Goal: Task Accomplishment & Management: Manage account settings

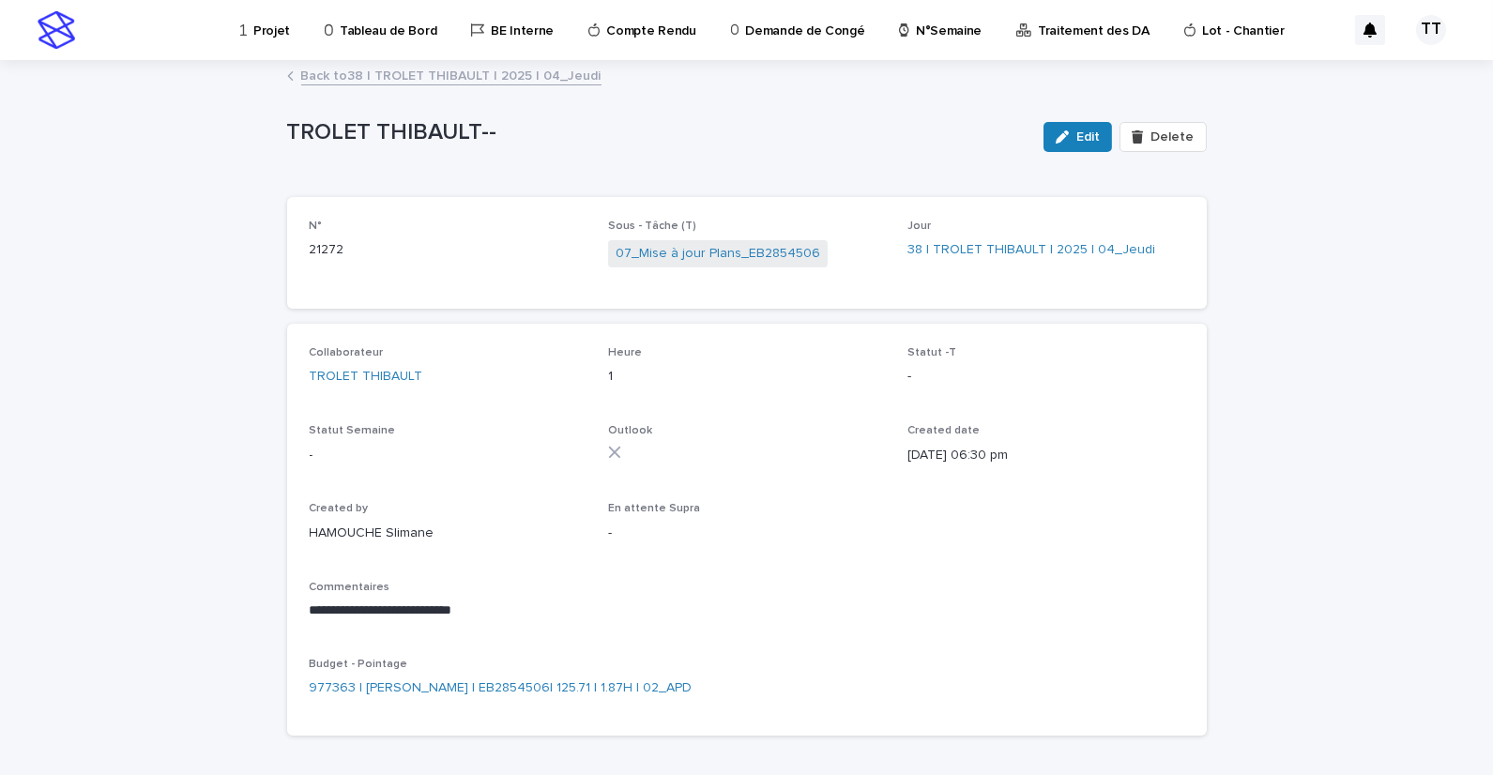
click at [495, 79] on link "Back to 38 | TROLET THIBAULT | 2025 | 04_Jeudi" at bounding box center [451, 75] width 300 height 22
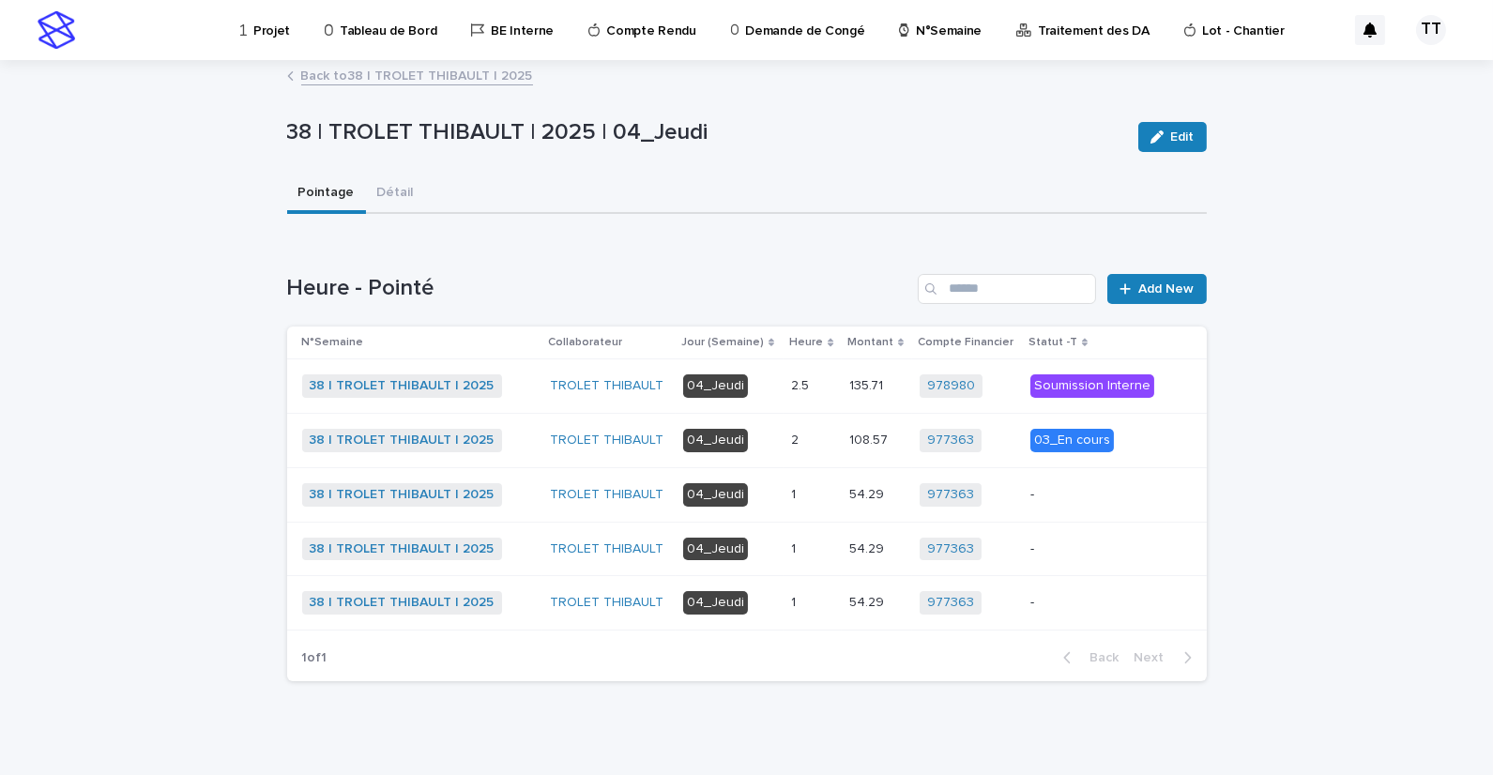
click at [832, 510] on td "1 1" at bounding box center [813, 494] width 58 height 54
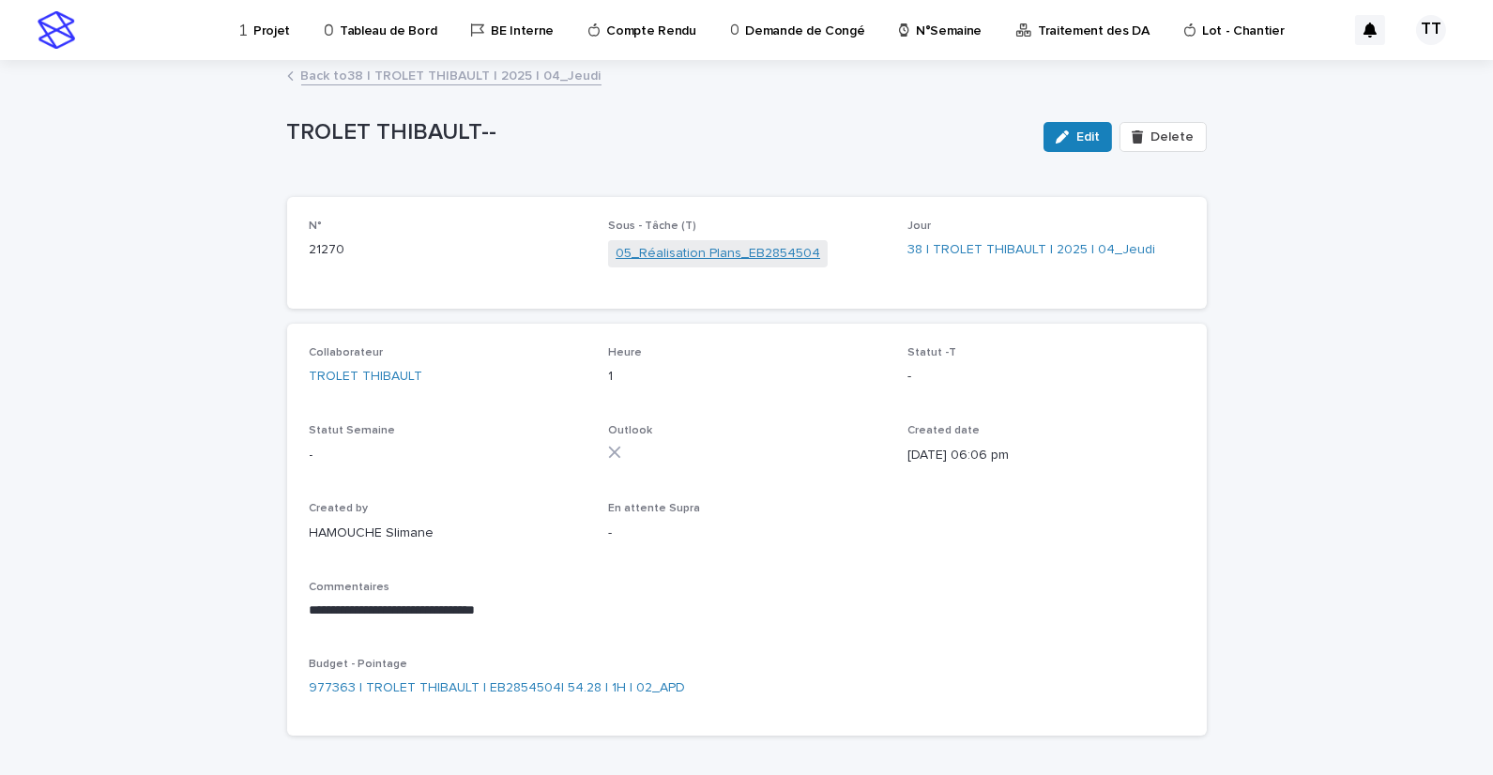
click at [701, 251] on link "05_Réalisation Plans_EB2854504" at bounding box center [718, 254] width 205 height 20
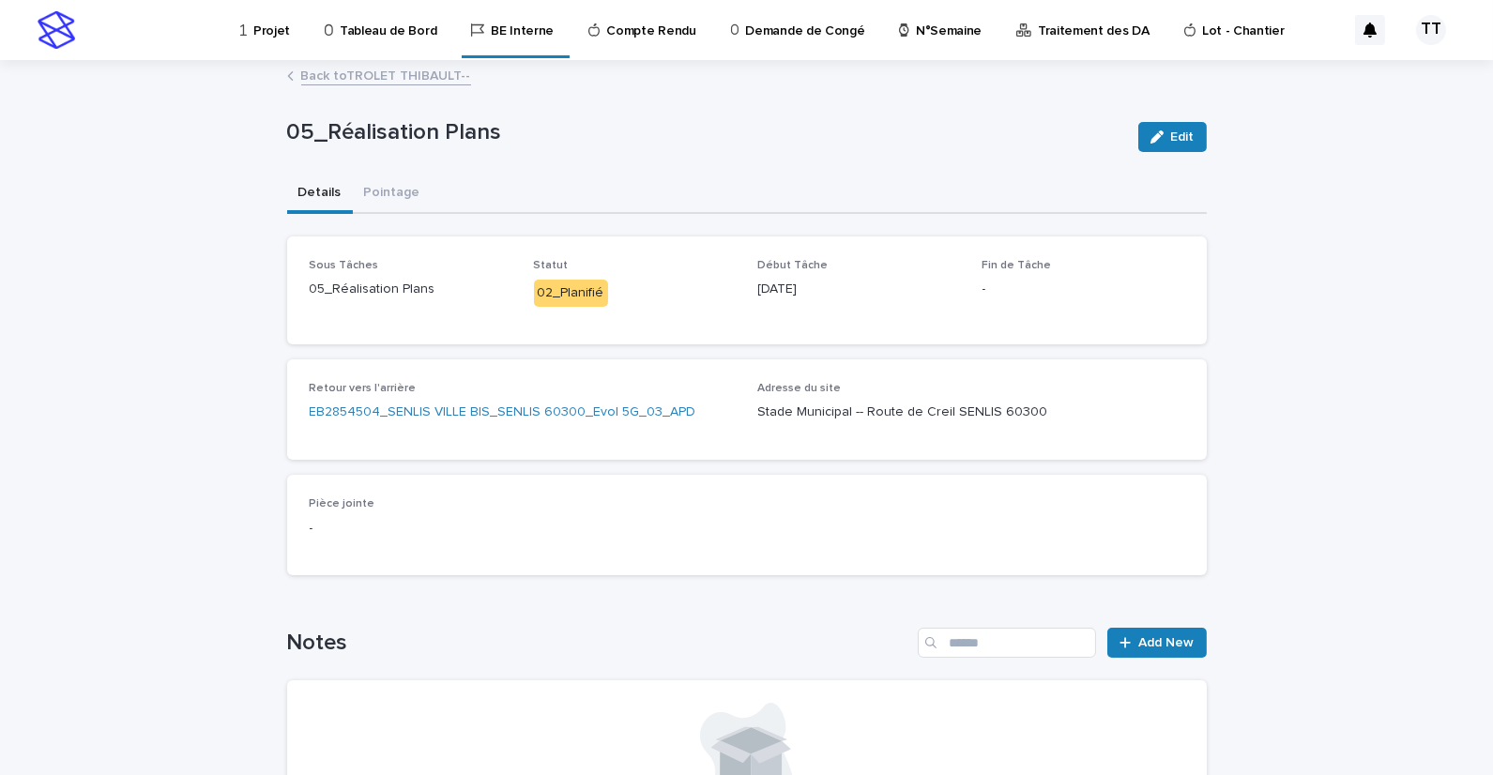
click at [401, 77] on link "Back to TROLET THIBAULT--" at bounding box center [386, 75] width 170 height 22
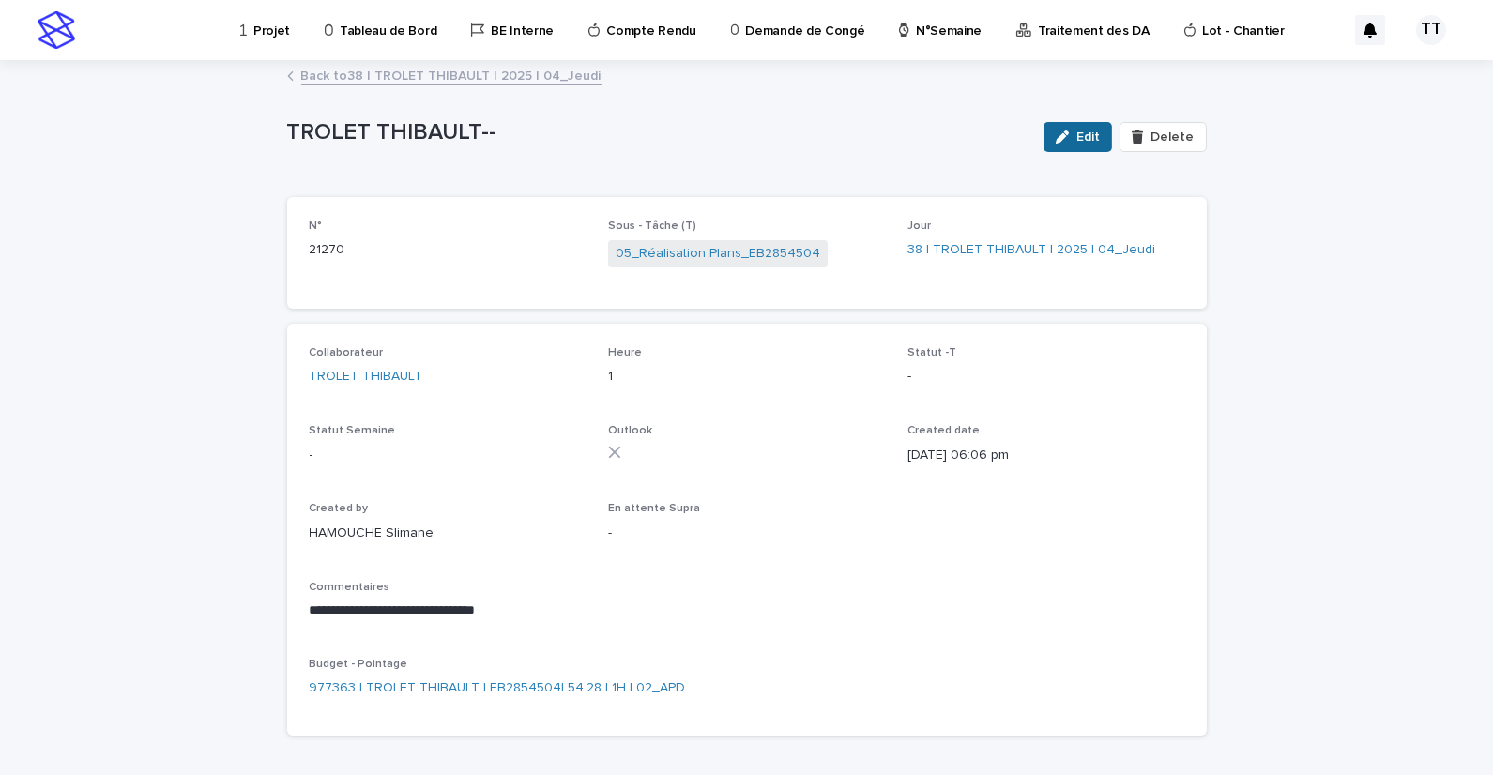
click at [1064, 142] on icon "button" at bounding box center [1062, 136] width 13 height 13
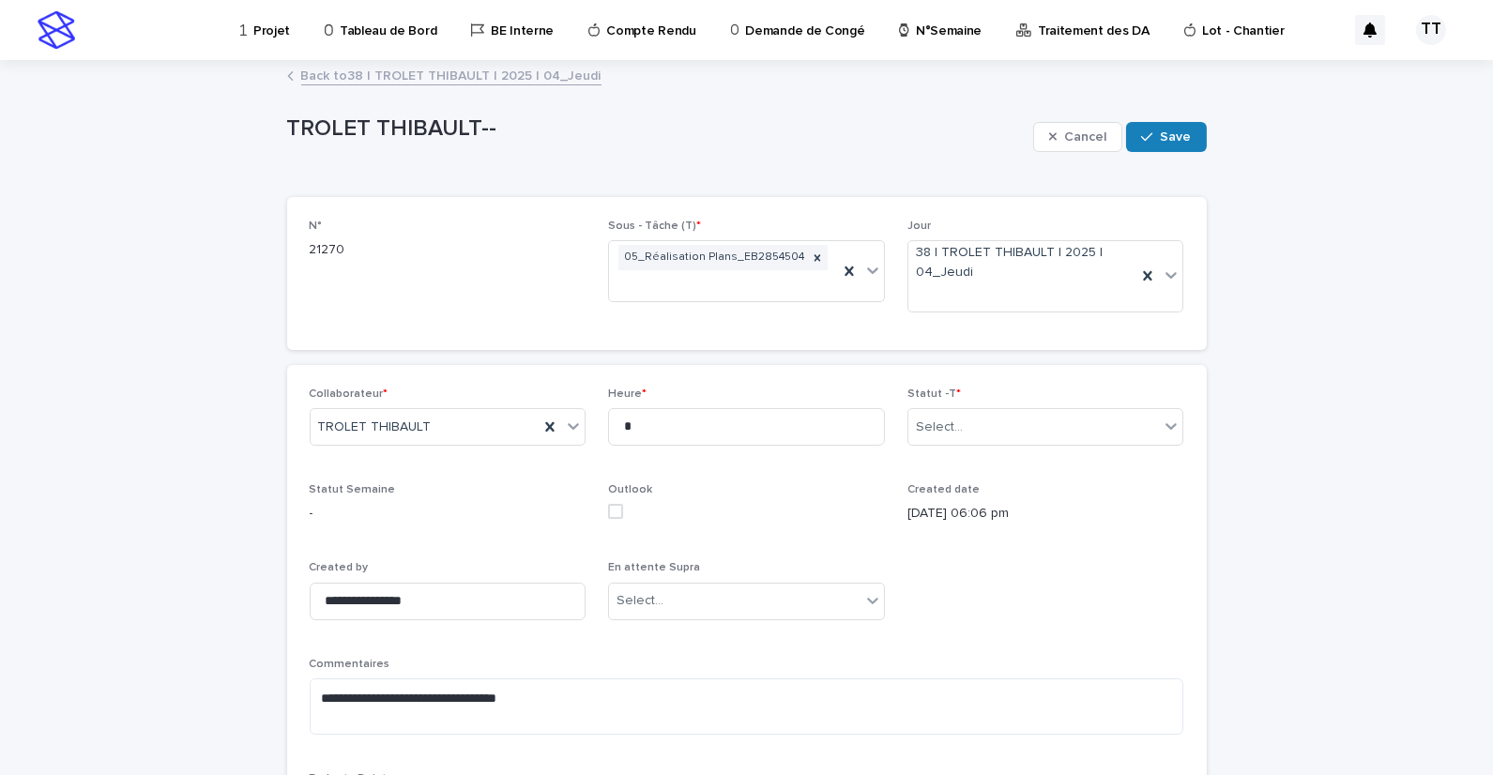
click at [971, 563] on div "**********" at bounding box center [747, 617] width 875 height 459
click at [420, 80] on link "Back to 38 | TROLET THIBAULT | 2025 | 04_Jeudi" at bounding box center [451, 75] width 300 height 22
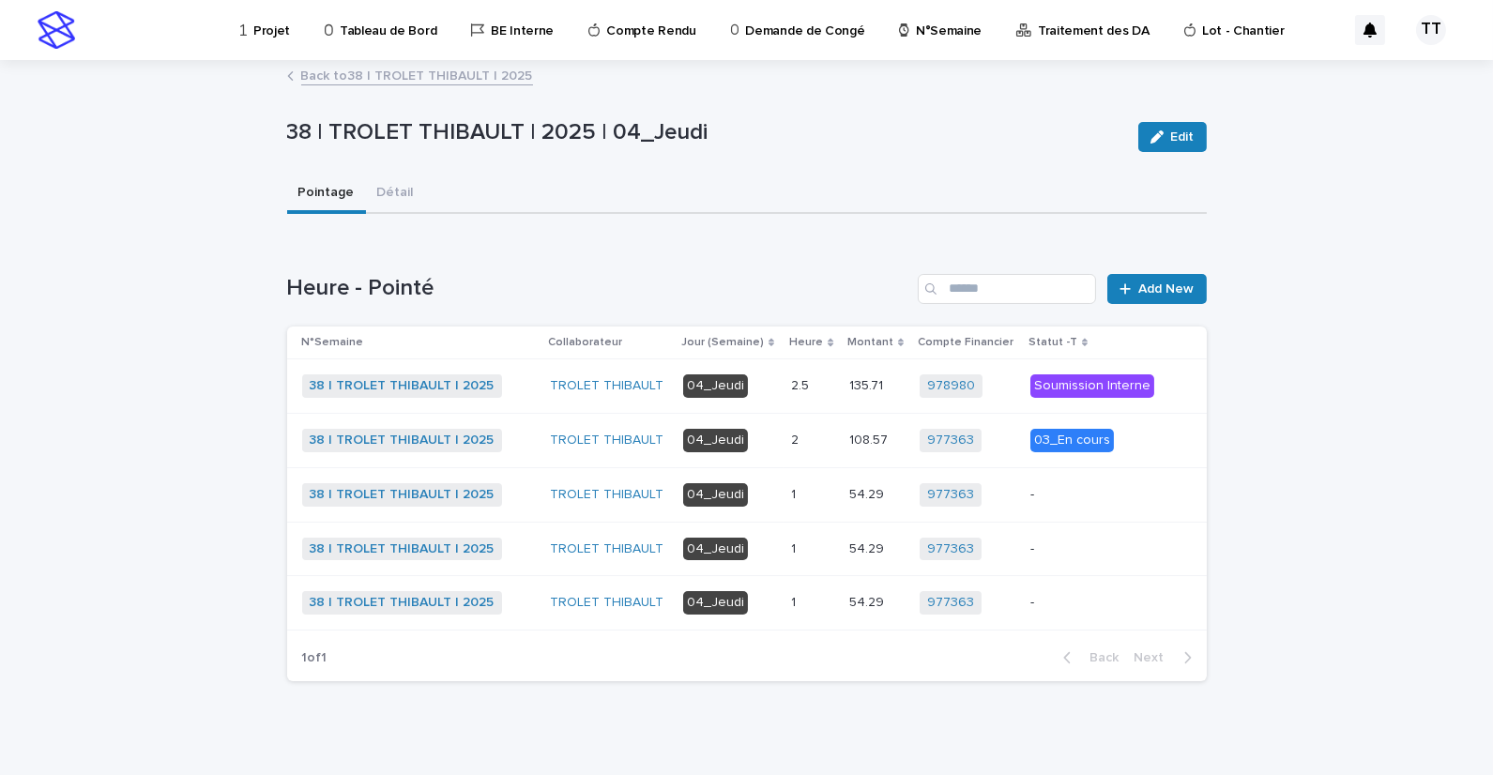
click at [801, 558] on div "1 1" at bounding box center [812, 549] width 43 height 31
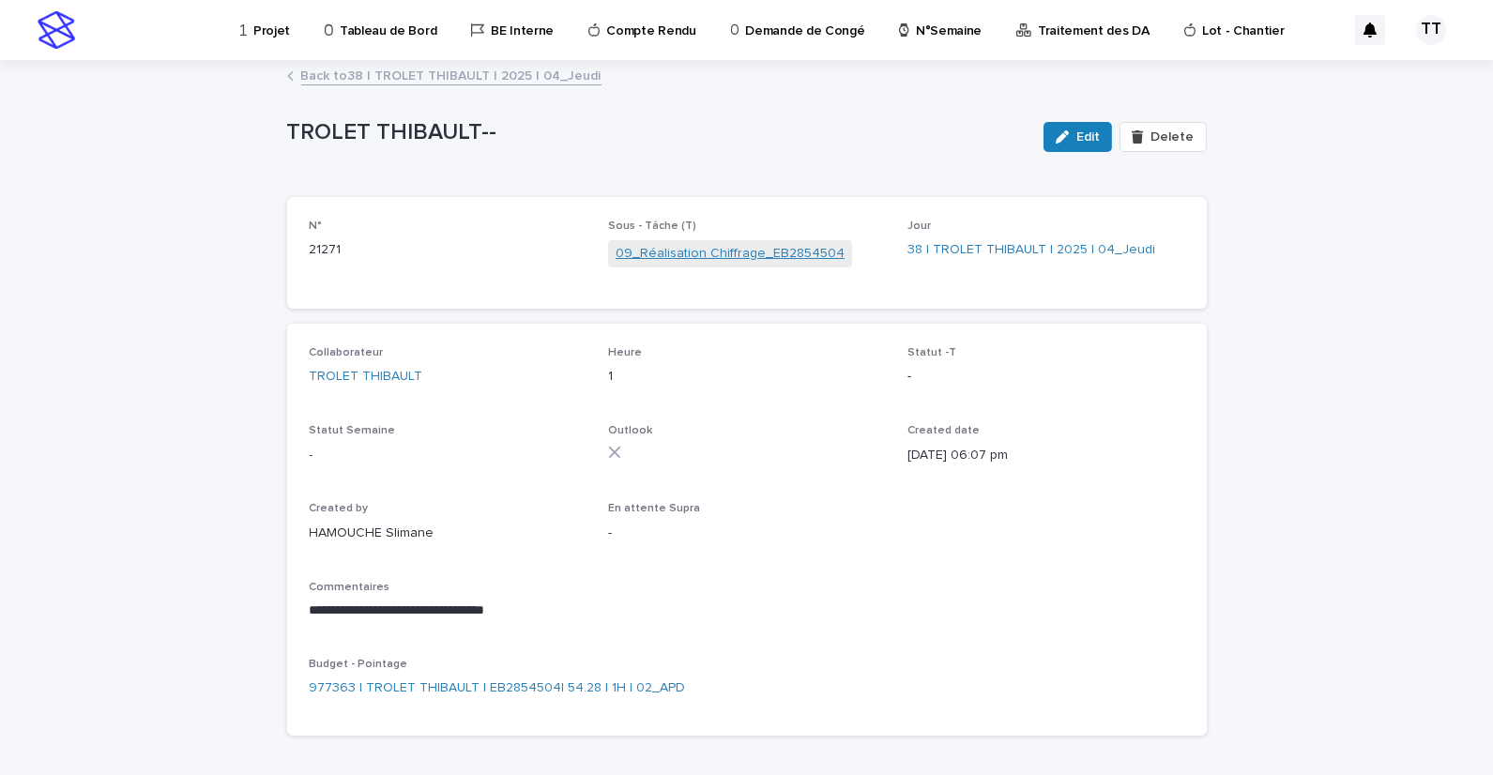
click at [683, 250] on link "09_Réalisation Chiffrage_EB2854504" at bounding box center [730, 254] width 229 height 20
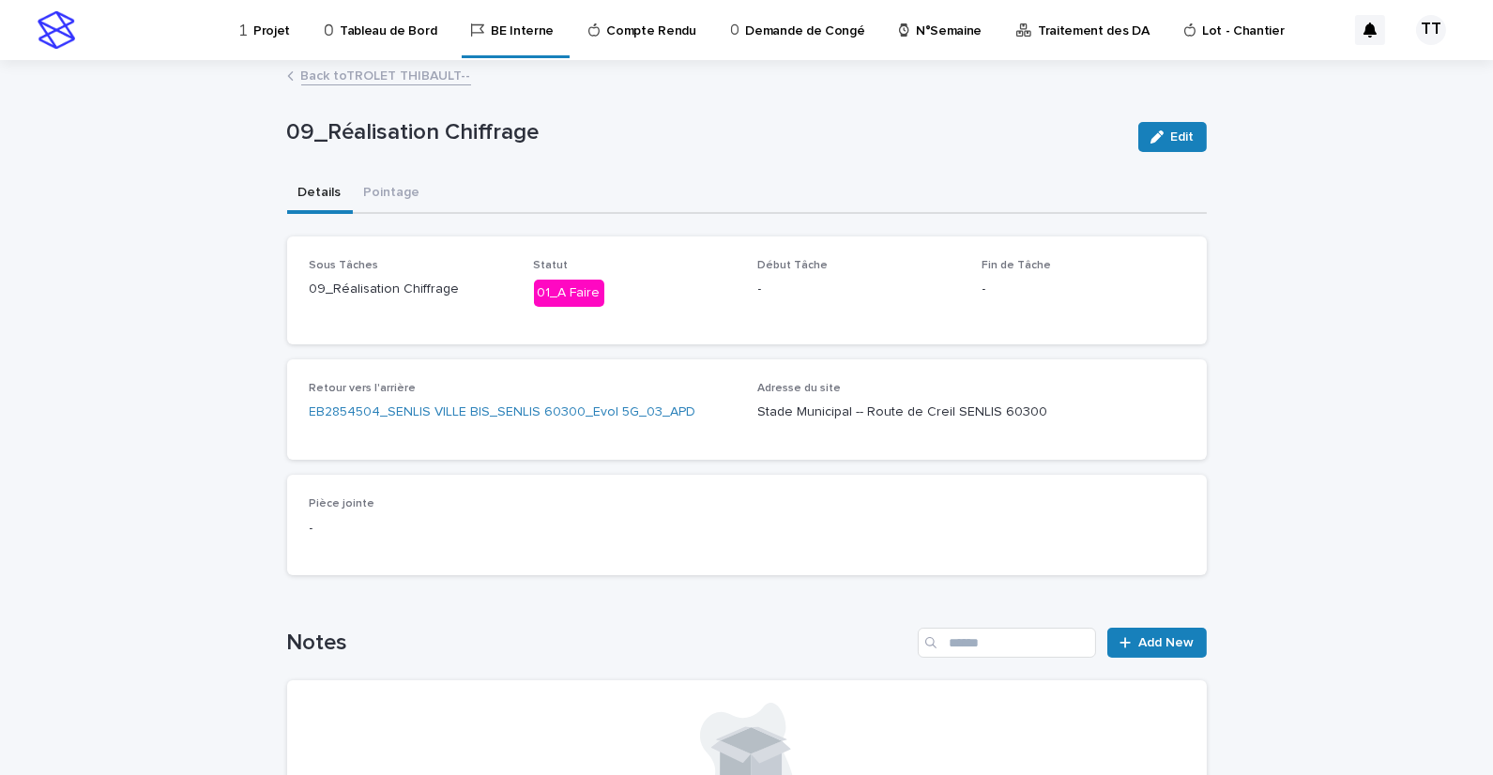
click at [419, 75] on link "Back to TROLET THIBAULT--" at bounding box center [386, 75] width 170 height 22
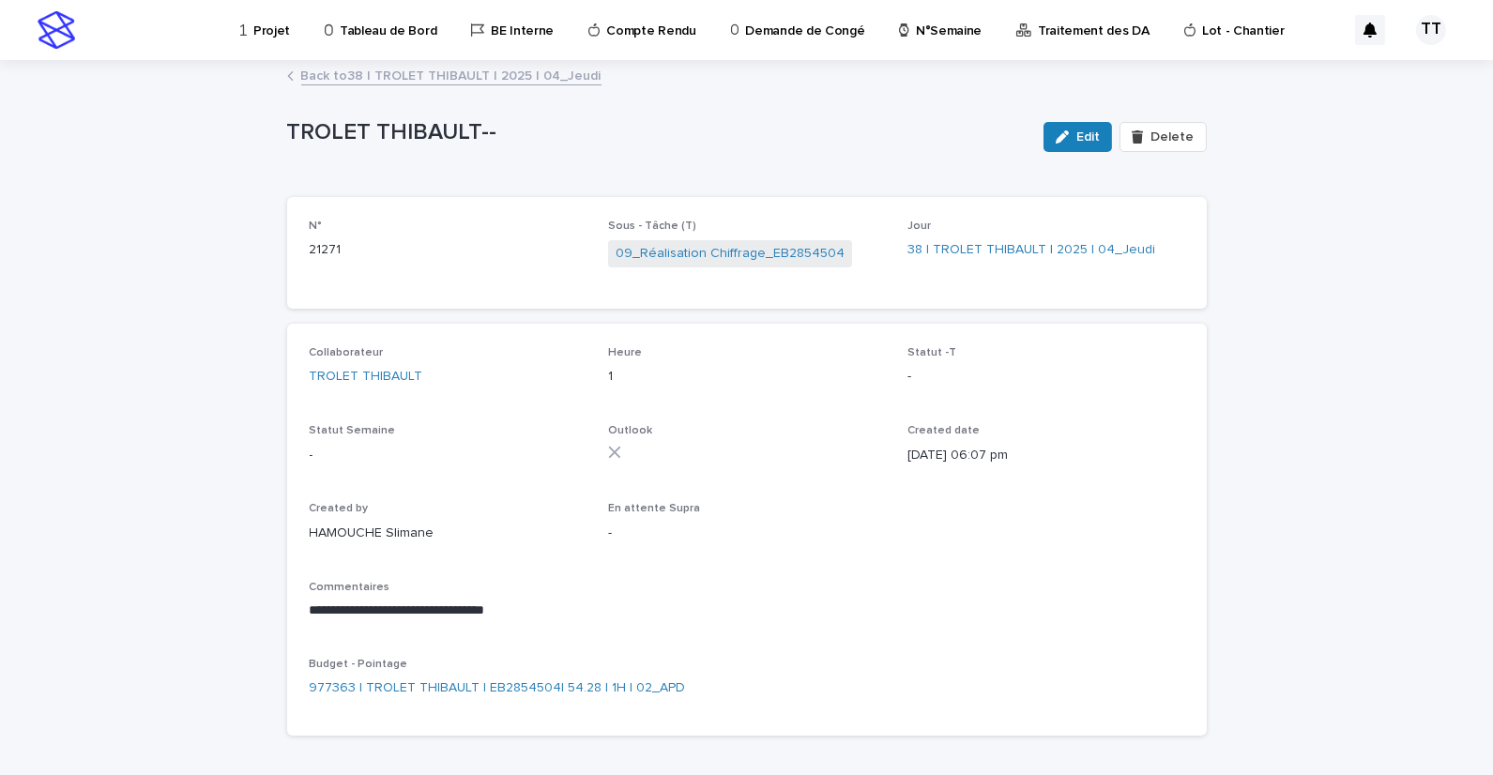
click at [463, 76] on link "Back to 38 | TROLET THIBAULT | 2025 | 04_Jeudi" at bounding box center [451, 75] width 300 height 22
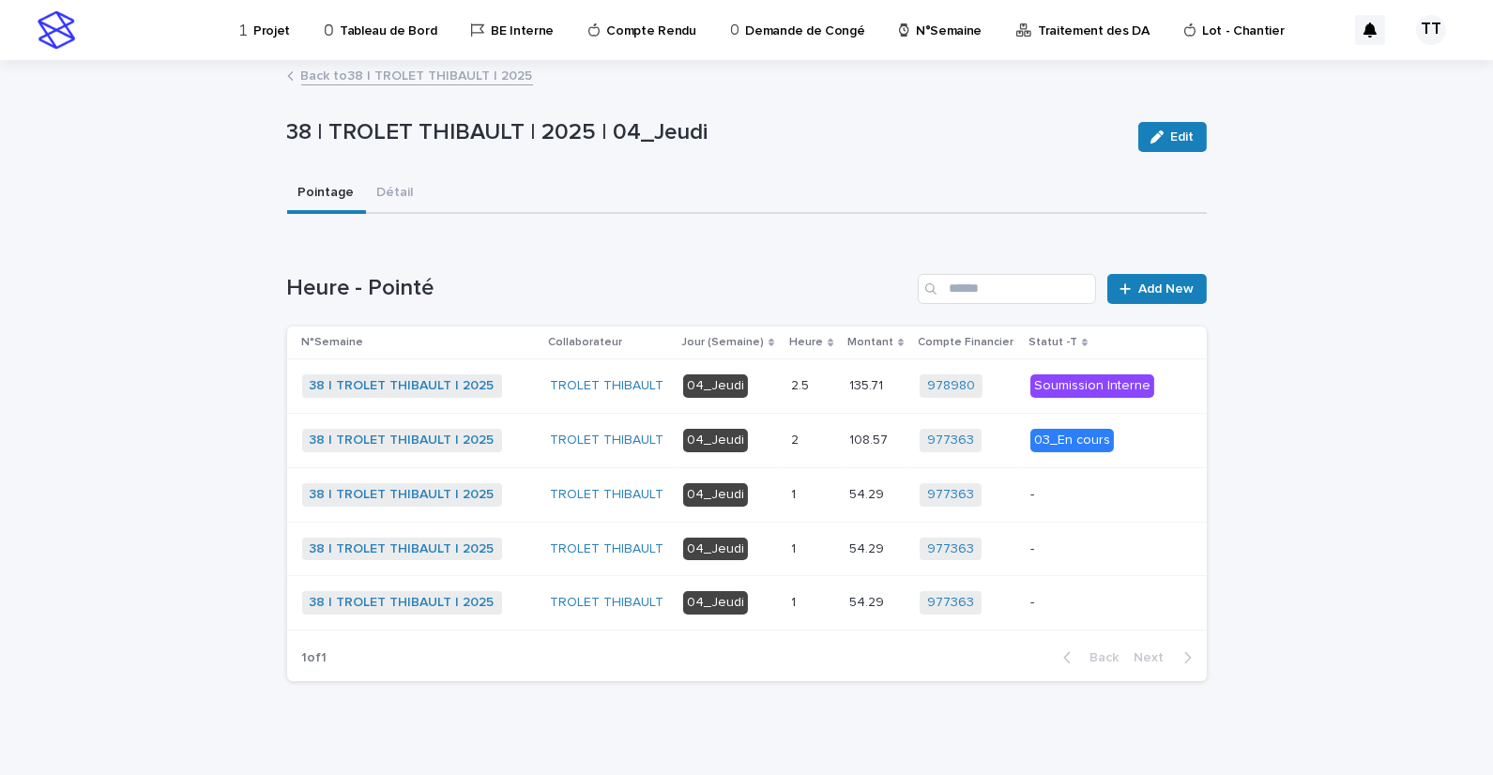
click at [829, 593] on td "1 1" at bounding box center [813, 603] width 58 height 54
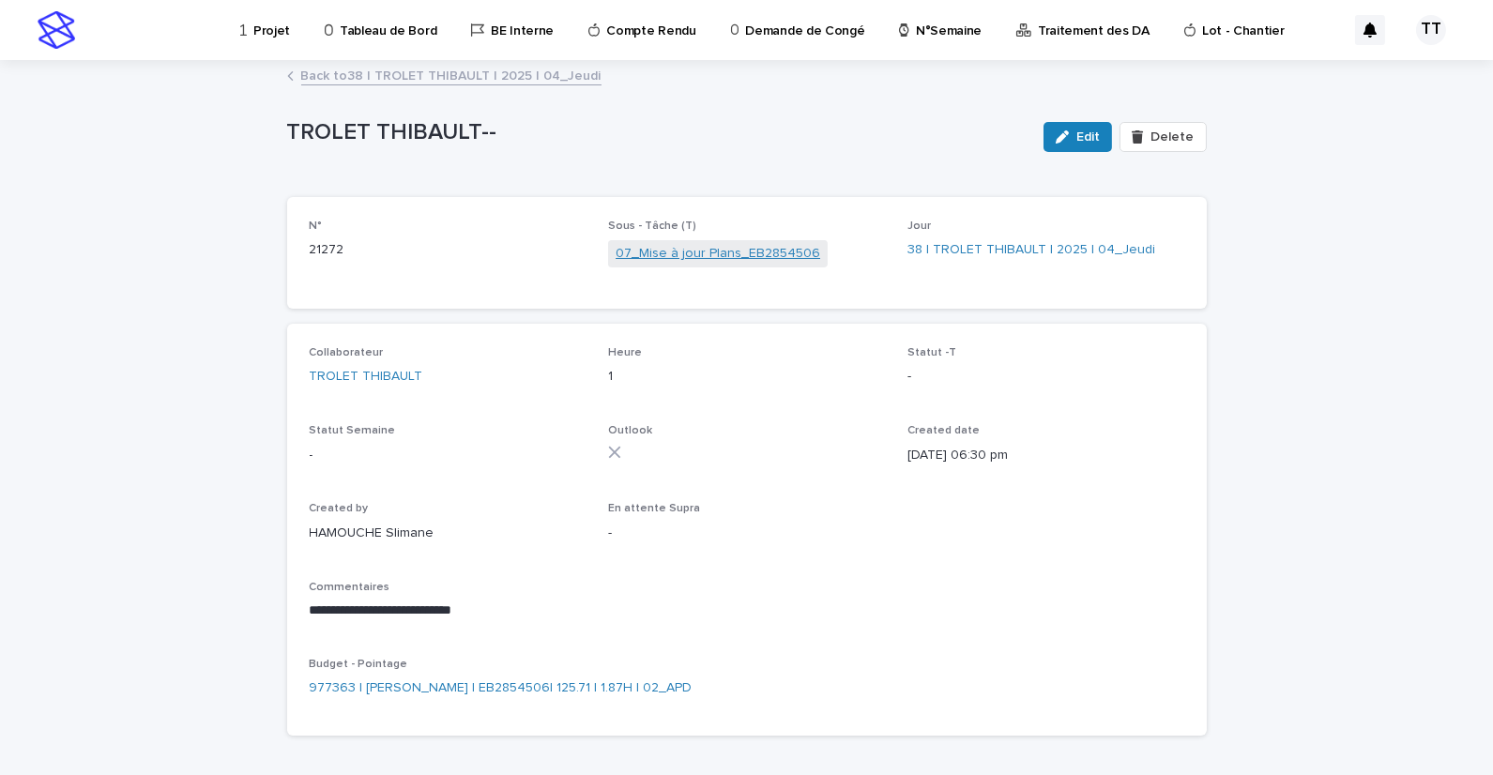
click at [714, 251] on link "07_Mise à jour Plans_EB2854506" at bounding box center [718, 254] width 205 height 20
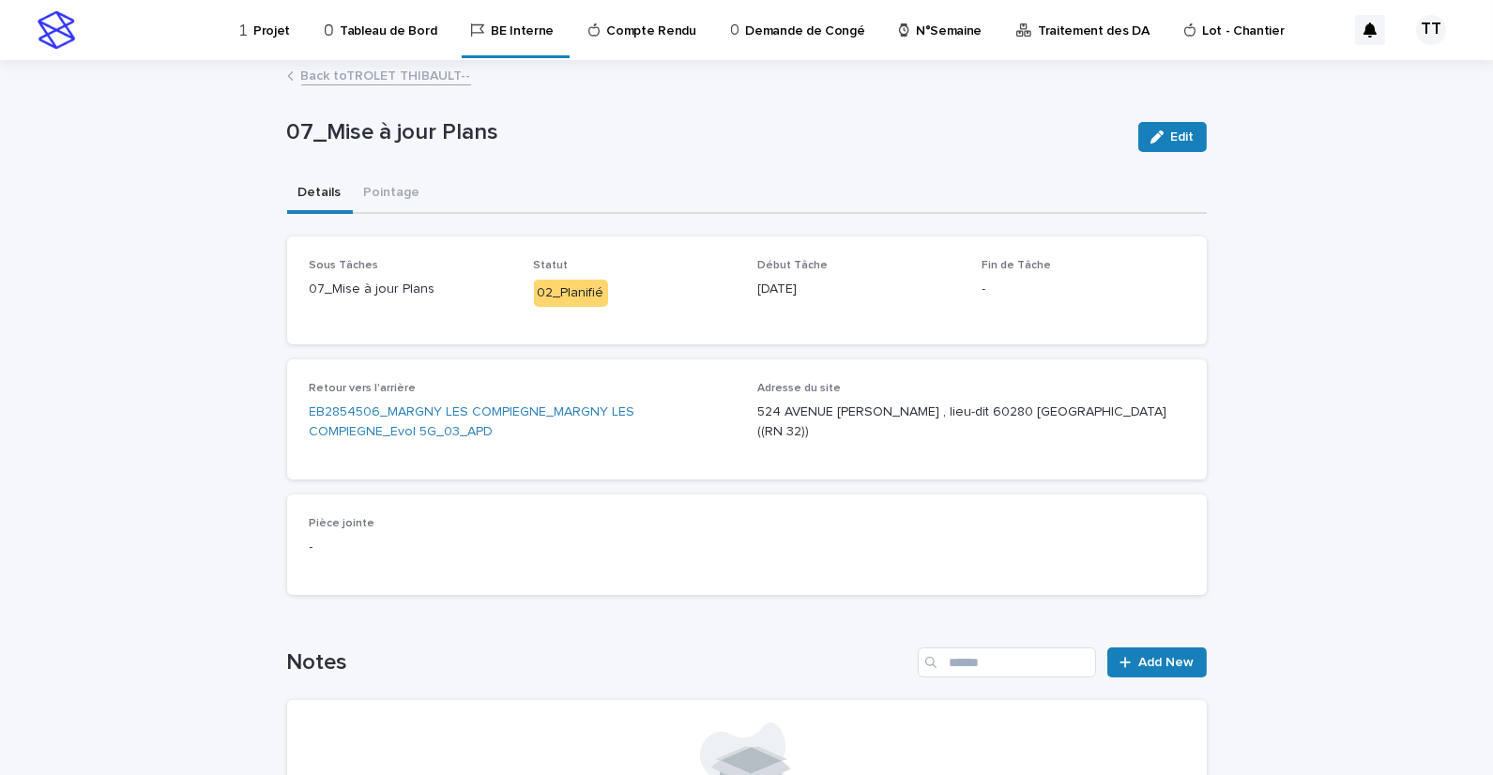
click at [419, 67] on link "Back to TROLET THIBAULT--" at bounding box center [386, 75] width 170 height 22
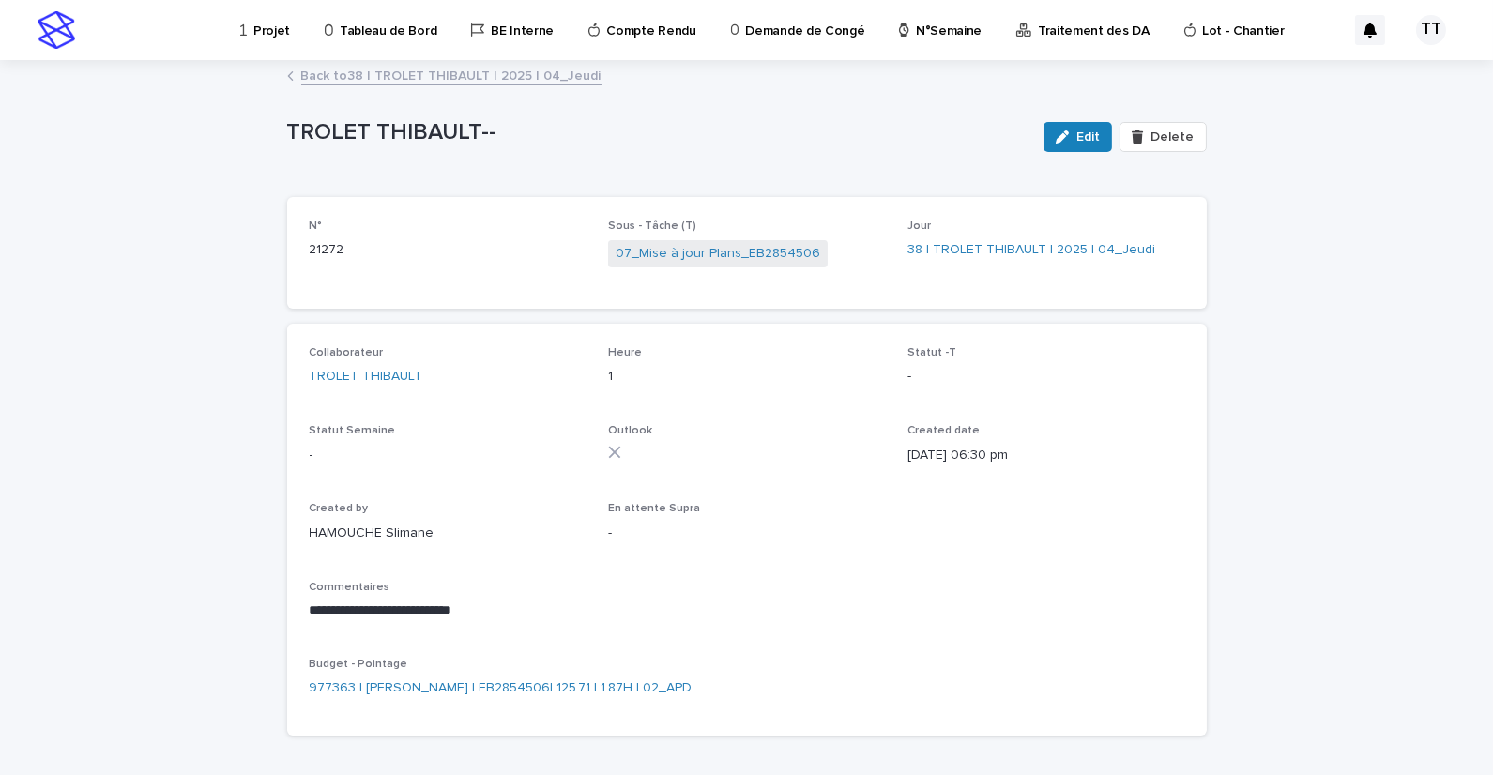
click at [451, 75] on link "Back to 38 | TROLET THIBAULT | 2025 | 04_Jeudi" at bounding box center [451, 75] width 300 height 22
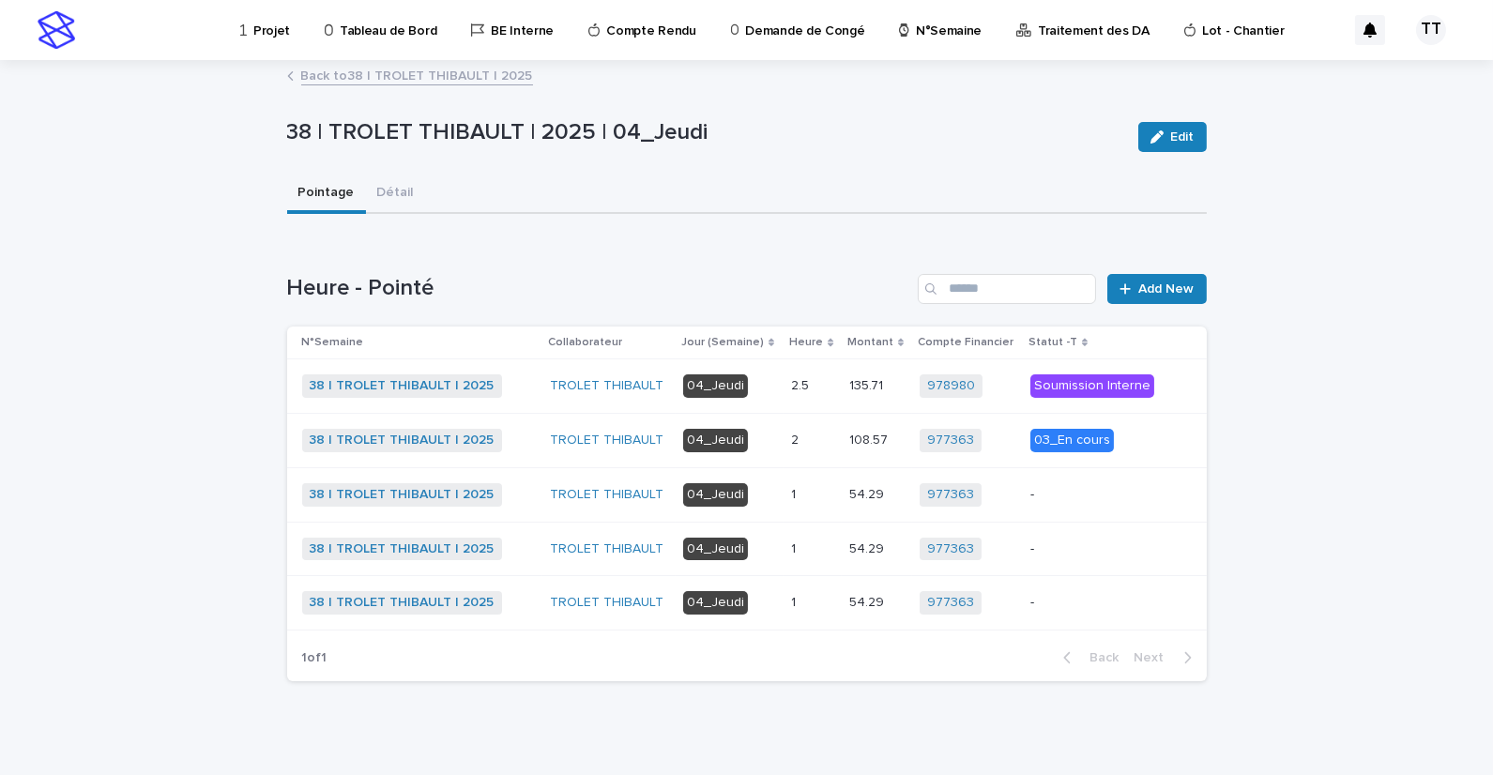
click at [1110, 595] on p "-" at bounding box center [1094, 603] width 129 height 16
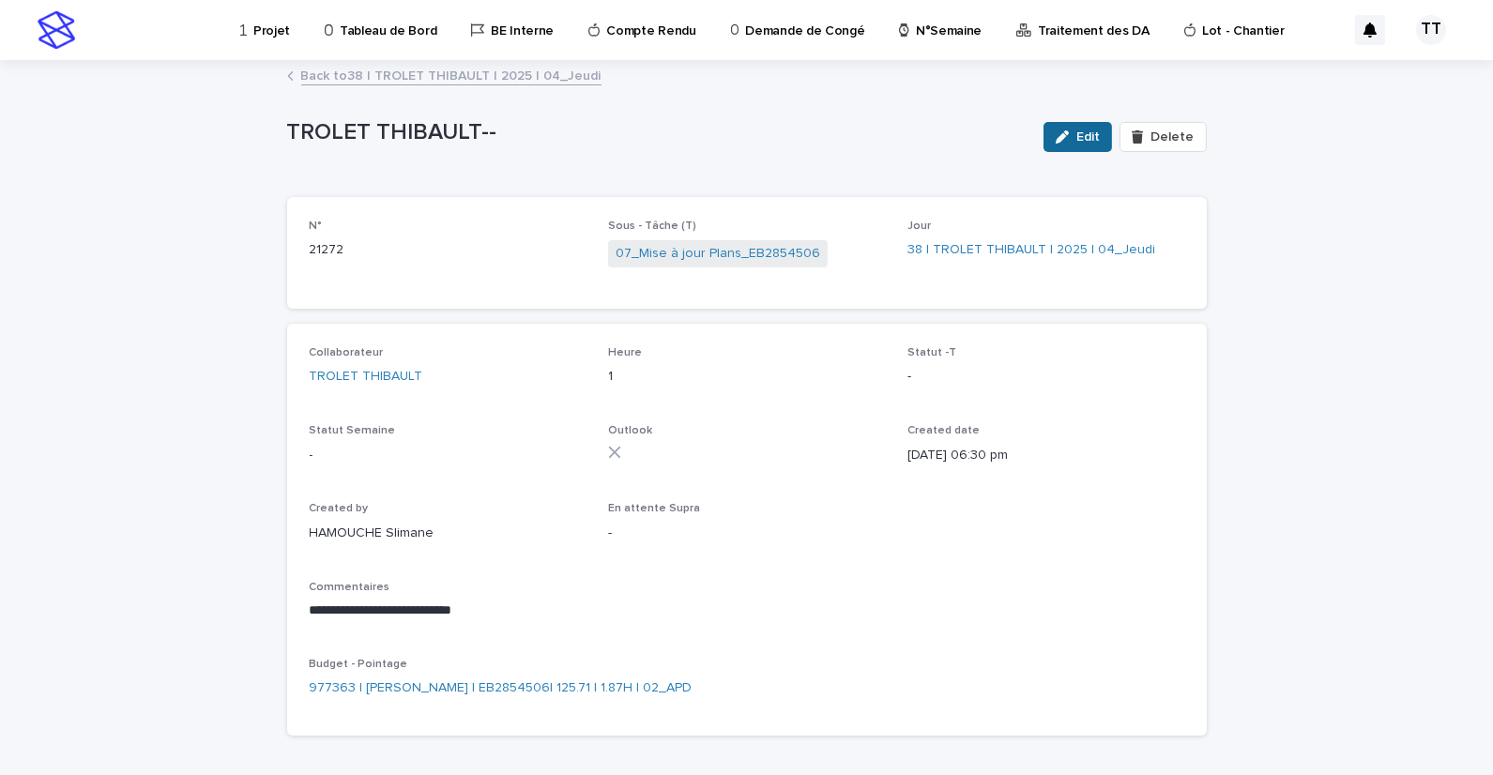
click at [1084, 145] on button "Edit" at bounding box center [1077, 137] width 69 height 30
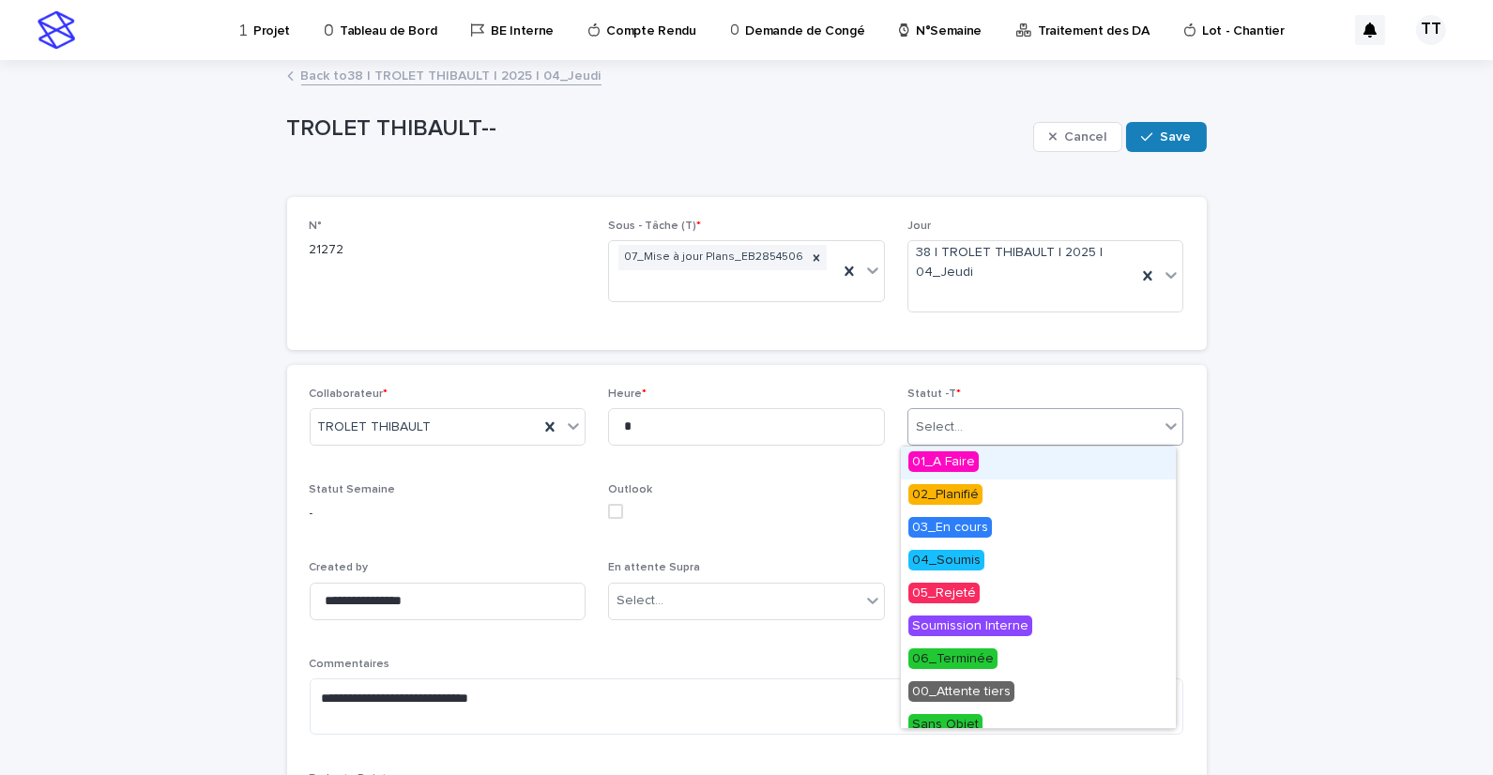
click at [1010, 436] on div "Select..." at bounding box center [1033, 427] width 251 height 31
click at [986, 494] on div "02_Planifié" at bounding box center [1038, 496] width 275 height 33
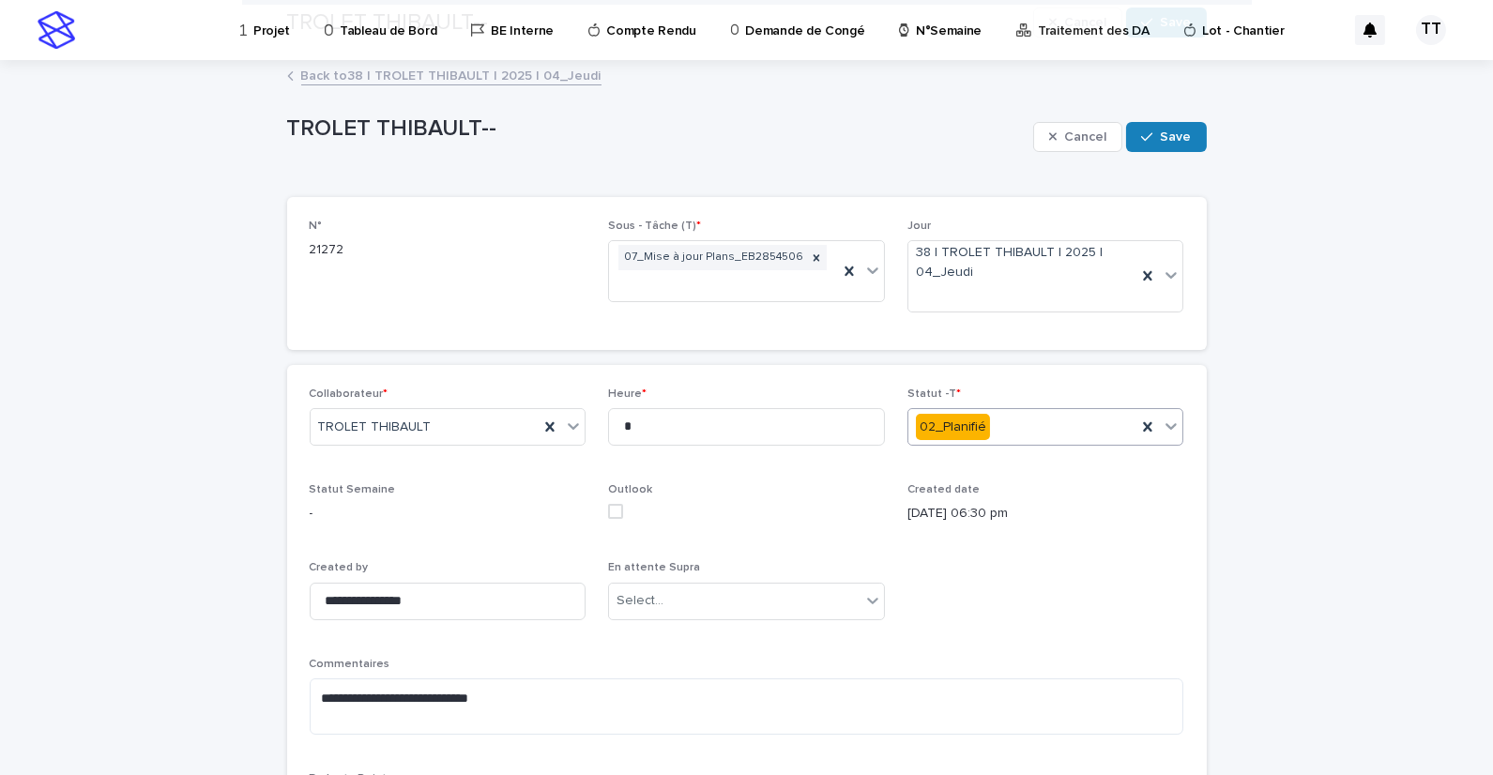
scroll to position [202, 0]
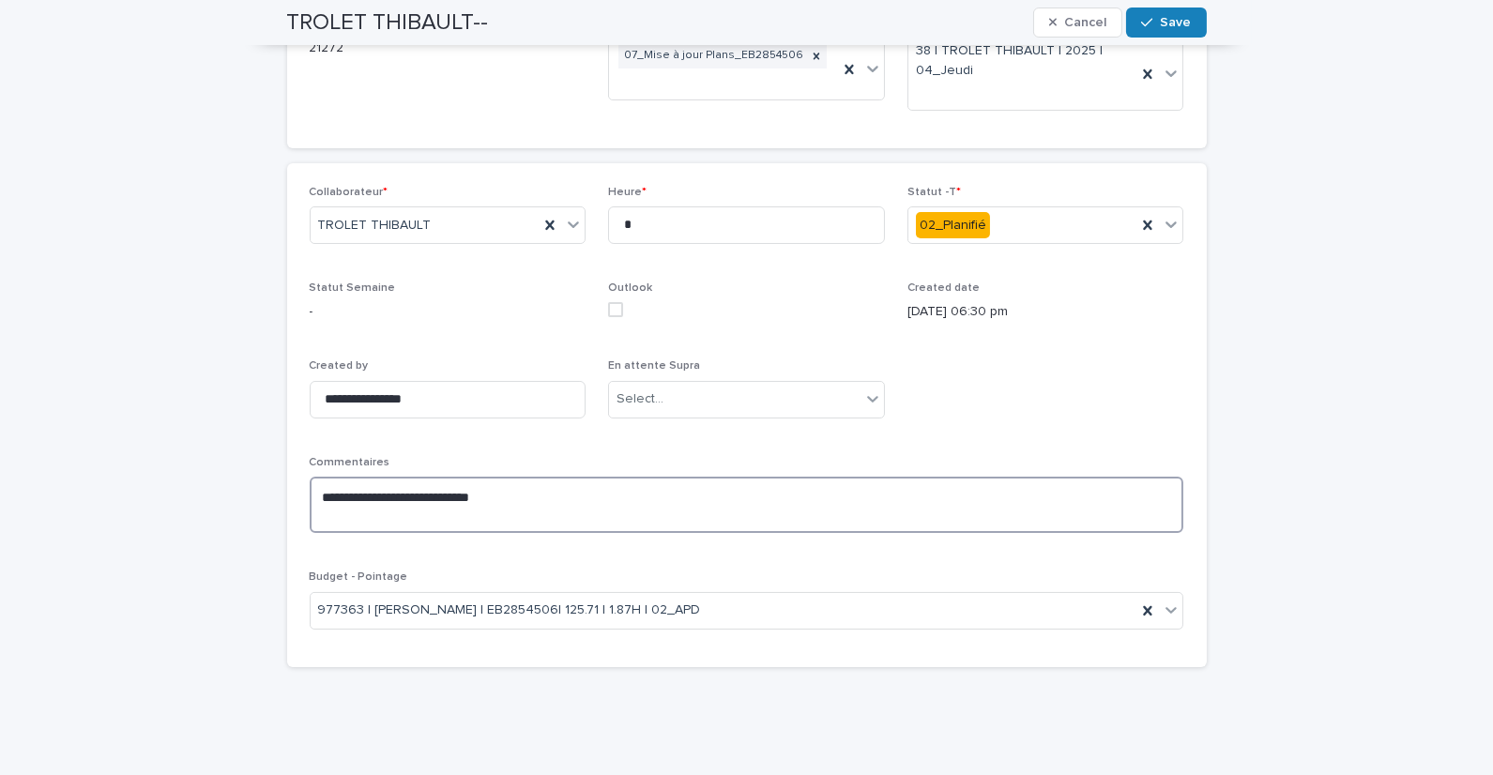
click at [576, 495] on textarea "**********" at bounding box center [747, 505] width 875 height 56
click at [612, 495] on textarea "**********" at bounding box center [747, 505] width 875 height 56
click at [643, 500] on textarea "**********" at bounding box center [747, 505] width 875 height 56
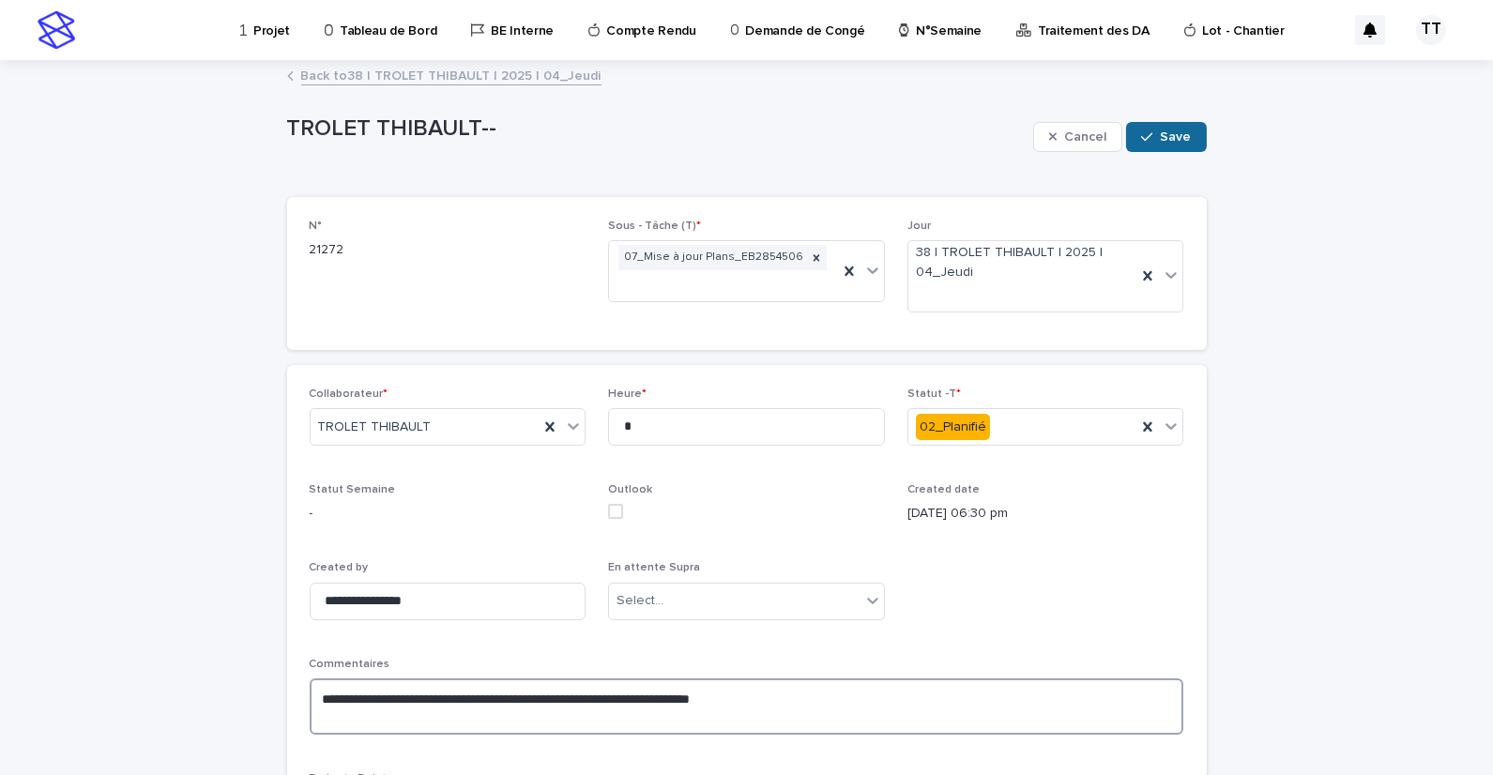
type textarea "**********"
click at [1146, 131] on icon "button" at bounding box center [1146, 136] width 11 height 13
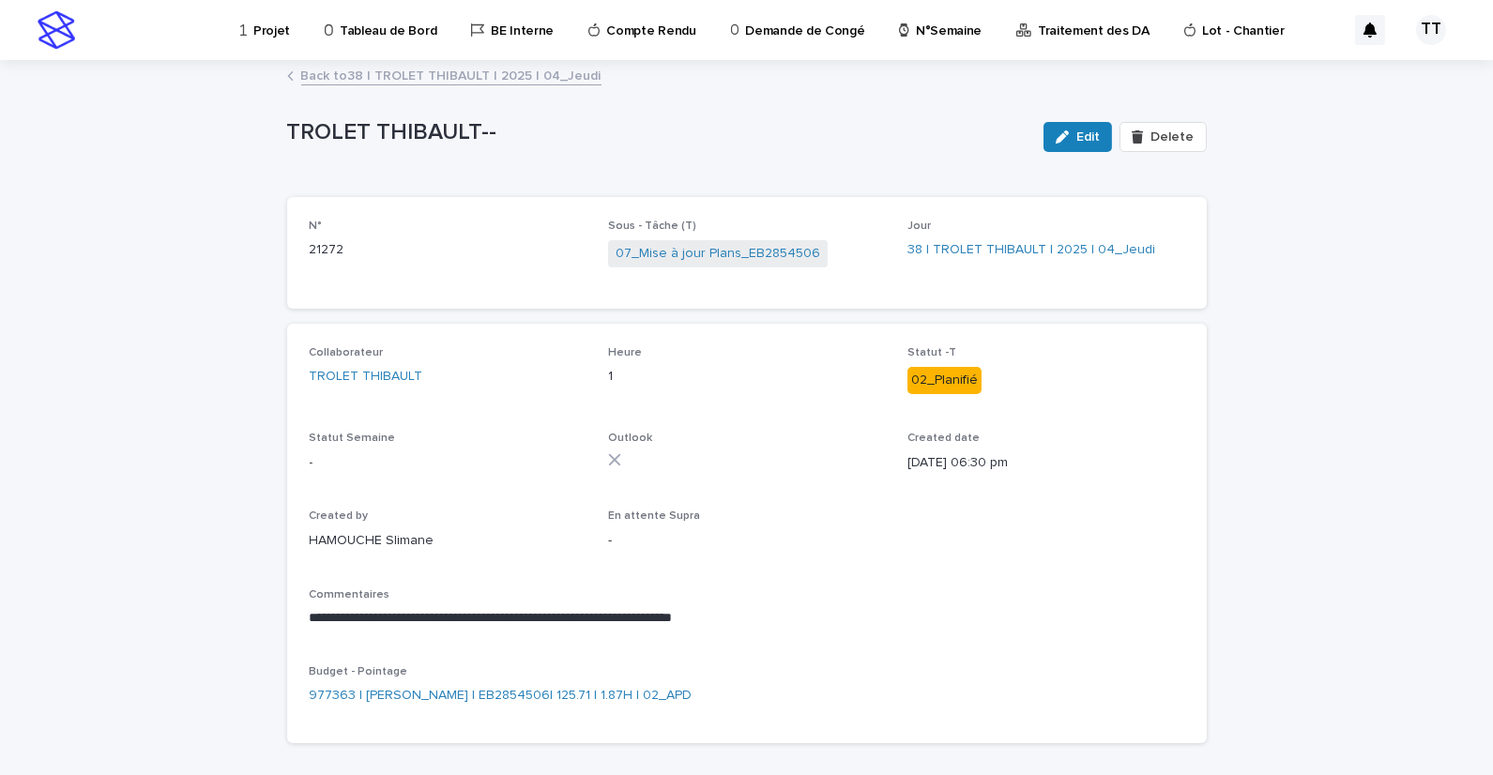
click at [449, 76] on link "Back to 38 | TROLET THIBAULT | 2025 | 04_Jeudi" at bounding box center [451, 75] width 300 height 22
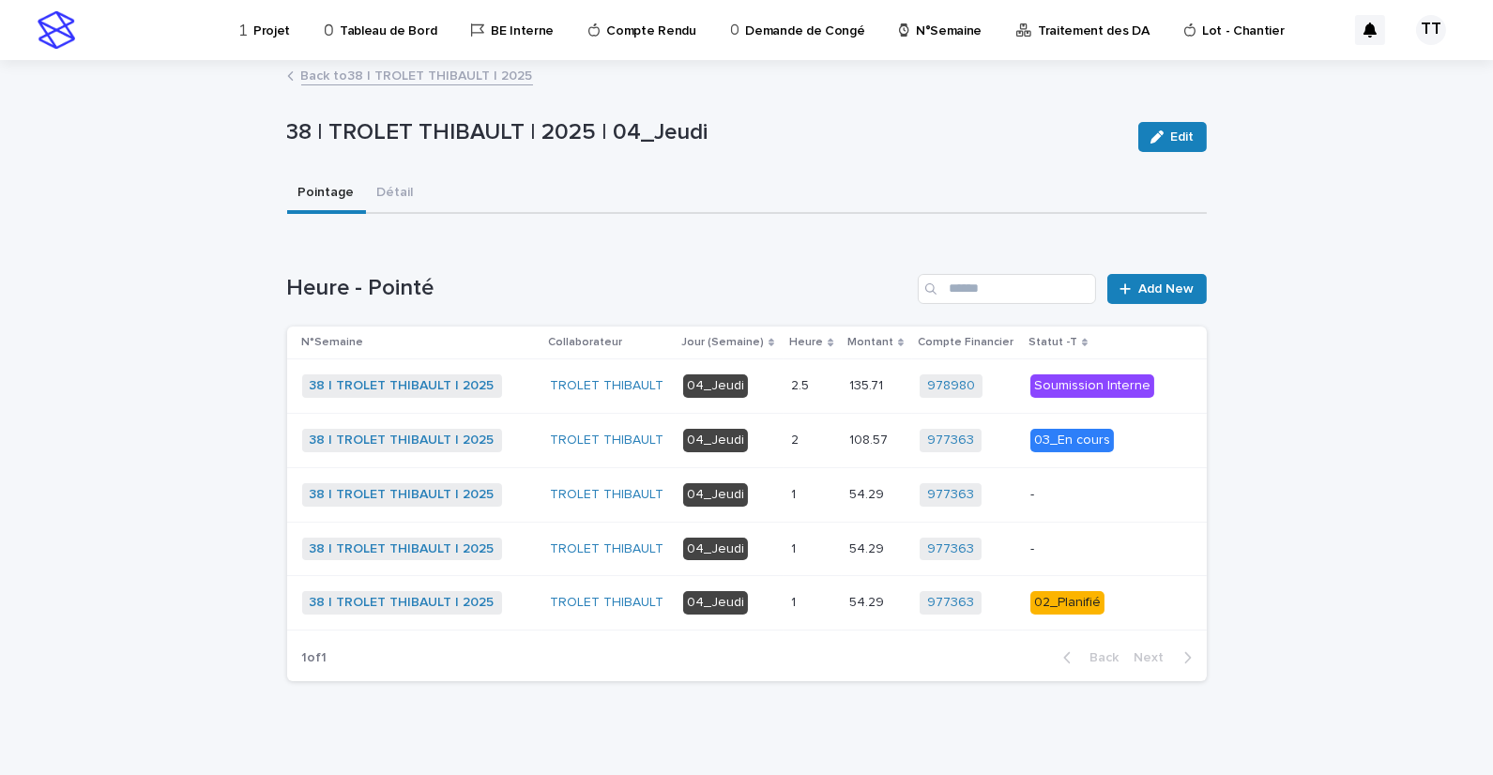
click at [791, 538] on p "1" at bounding box center [795, 548] width 8 height 20
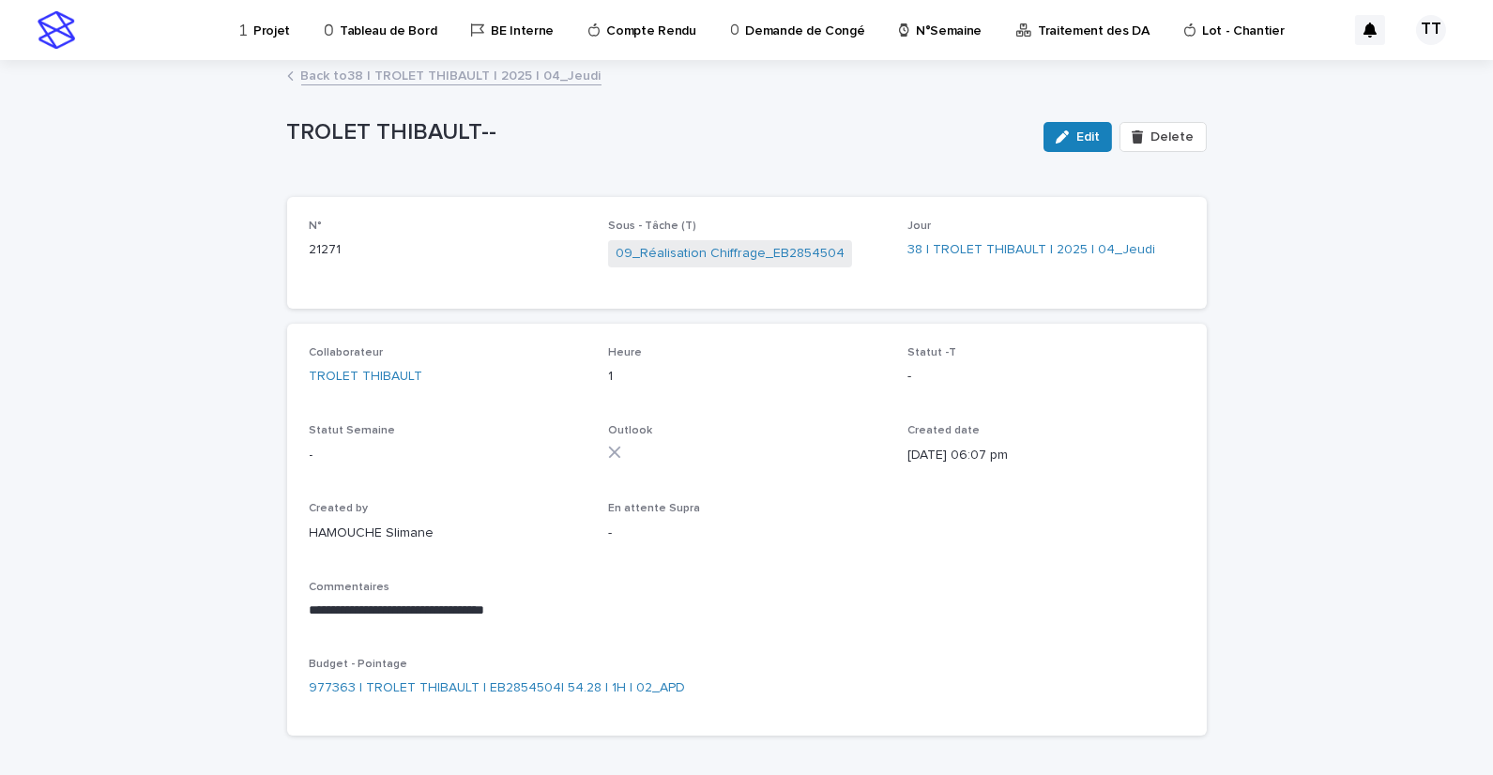
click at [400, 71] on link "Back to 38 | TROLET THIBAULT | 2025 | 04_Jeudi" at bounding box center [451, 75] width 300 height 22
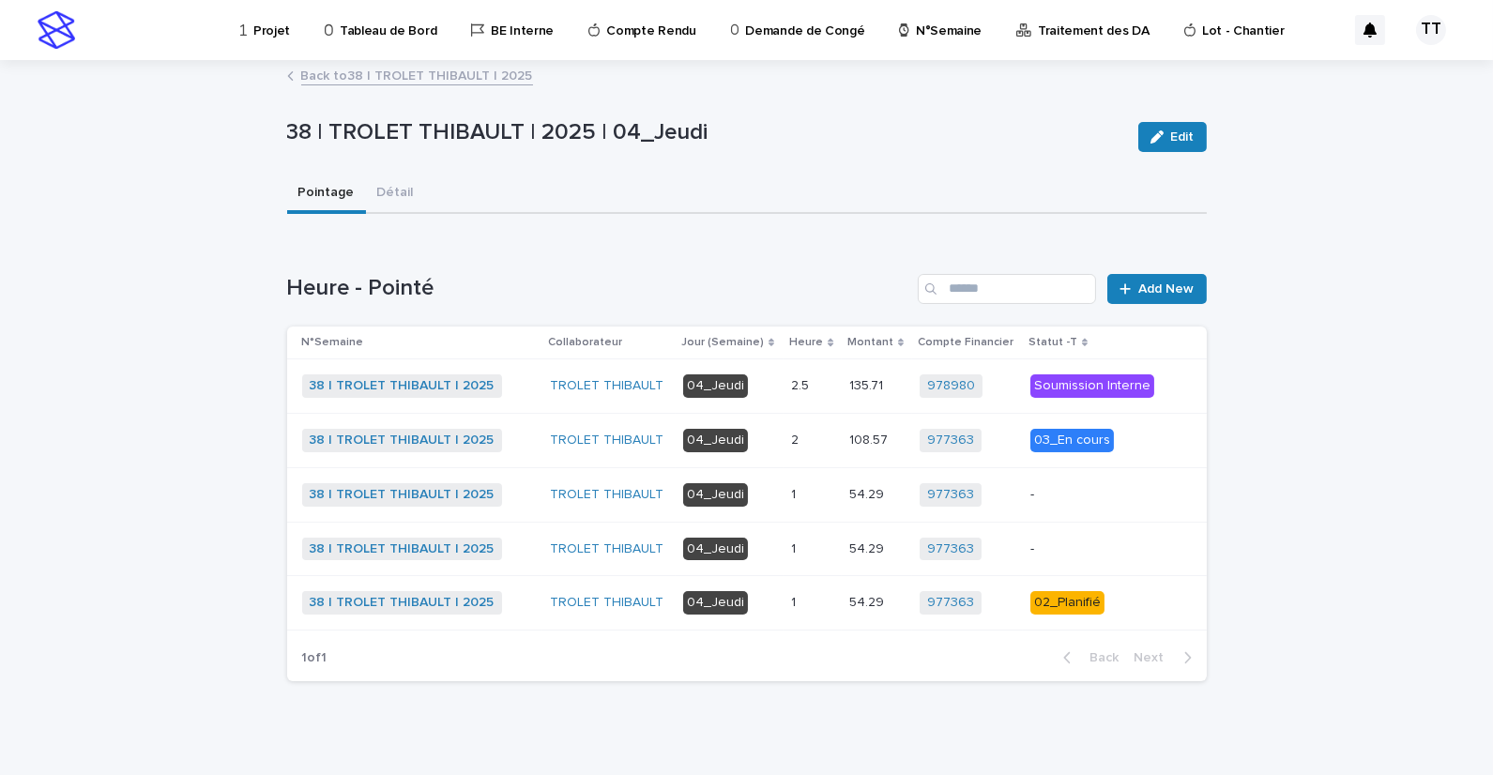
click at [796, 510] on td "1 1" at bounding box center [813, 494] width 58 height 54
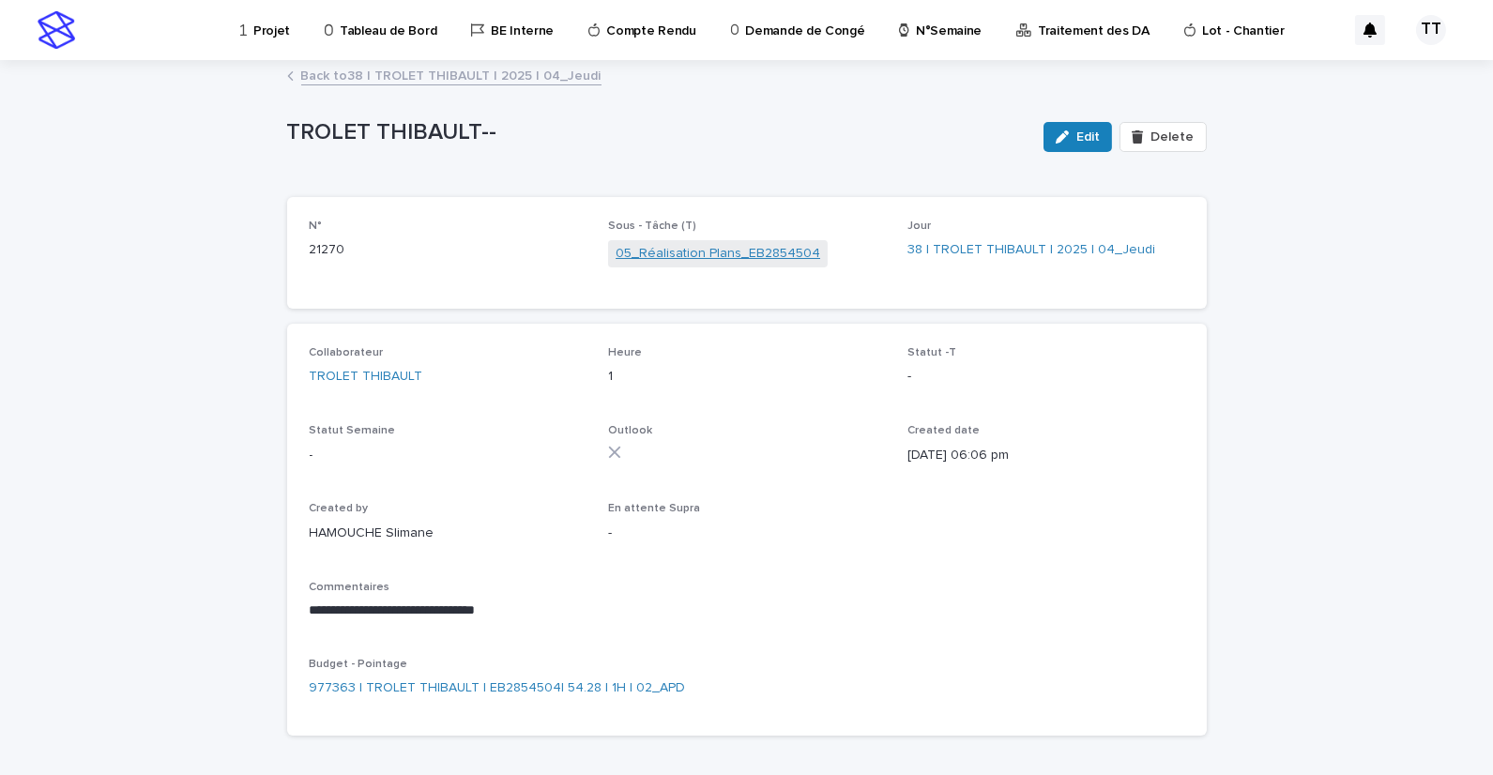
click at [685, 255] on link "05_Réalisation Plans_EB2854504" at bounding box center [718, 254] width 205 height 20
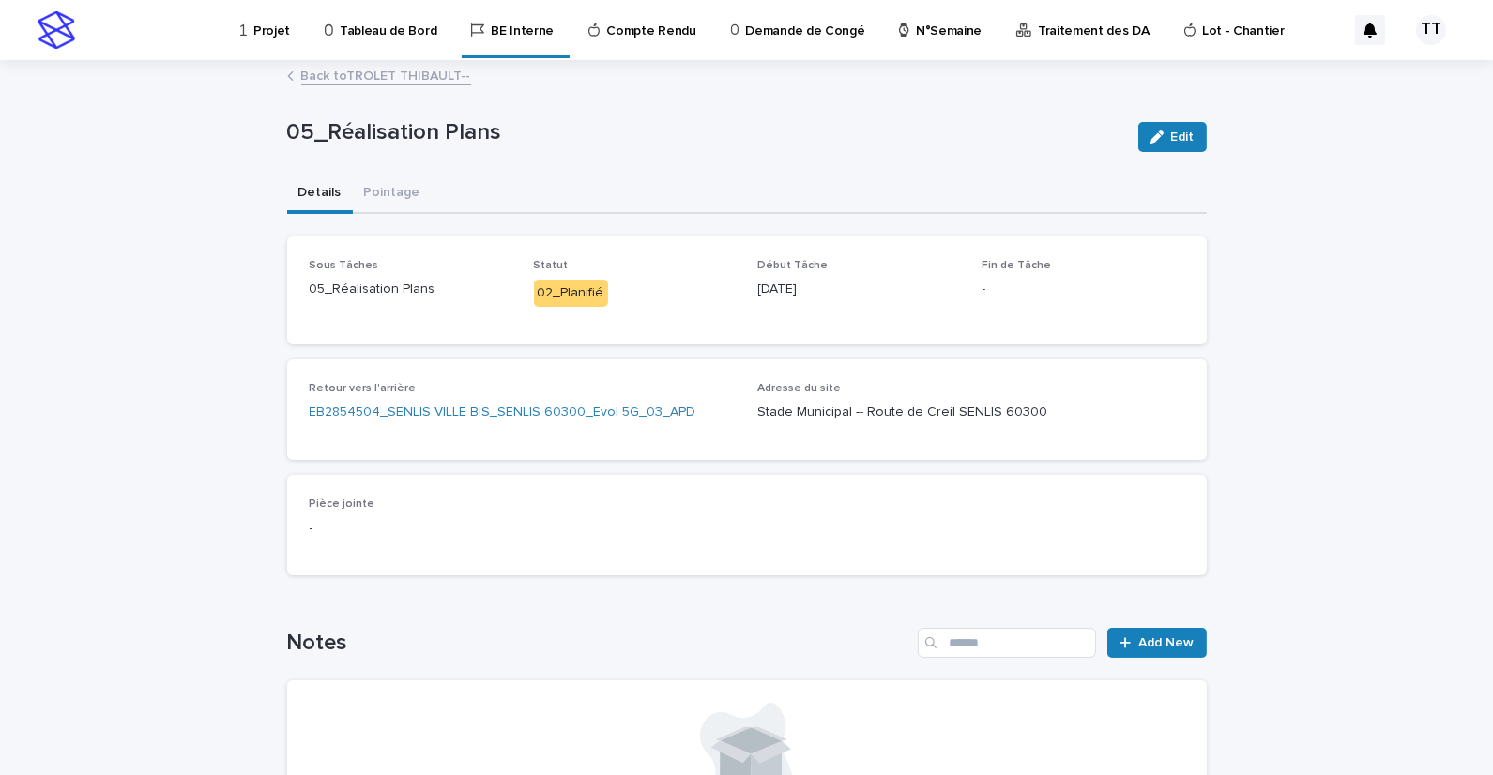
click at [403, 80] on link "Back to TROLET THIBAULT--" at bounding box center [386, 75] width 170 height 22
